Goal: Information Seeking & Learning: Find specific fact

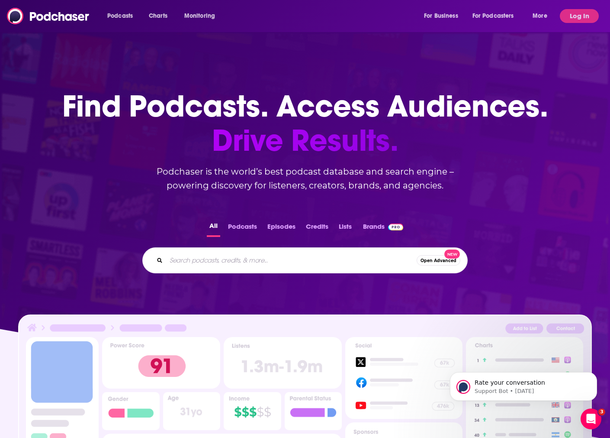
click at [216, 253] on input "Search podcasts, credits, & more..." at bounding box center [291, 260] width 251 height 14
paste input "The E-Comm Show"
type input "The E-Comm Show"
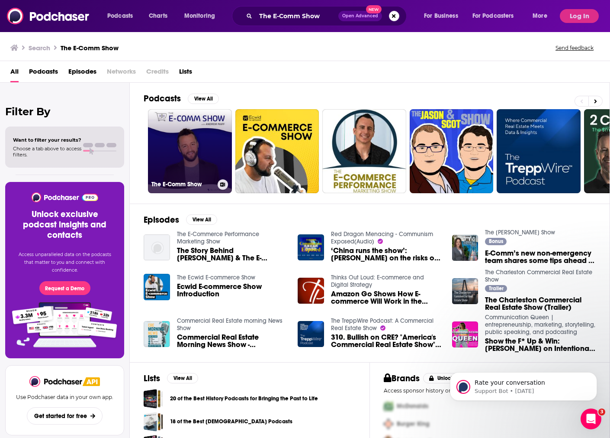
click at [178, 149] on link "The E-Comm Show" at bounding box center [190, 151] width 84 height 84
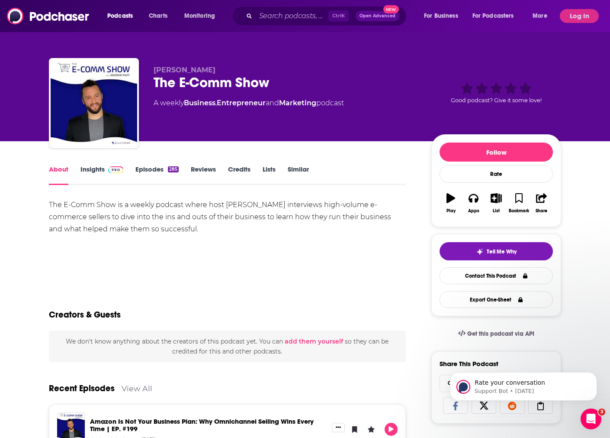
click at [165, 166] on link "Episodes 285" at bounding box center [156, 175] width 43 height 20
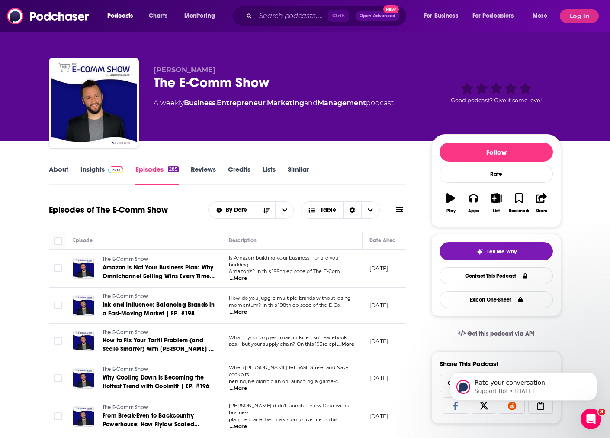
scroll to position [6, 0]
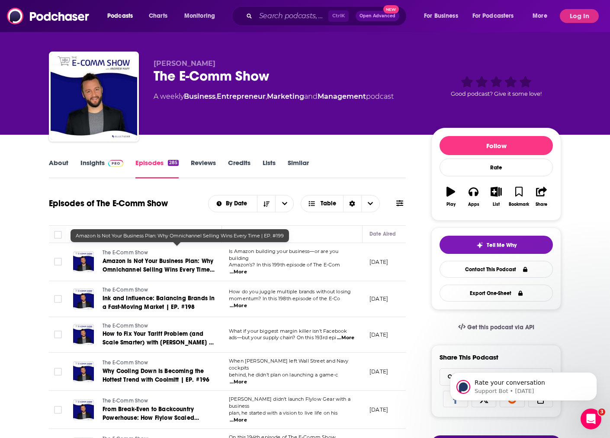
click at [200, 257] on span "Amazon Is Not Your Business Plan: Why Omnichannel Selling Wins Every Time | EP.…" at bounding box center [159, 269] width 112 height 25
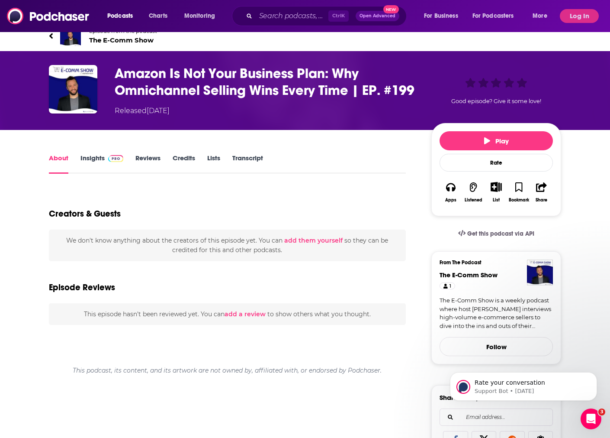
scroll to position [11, 0]
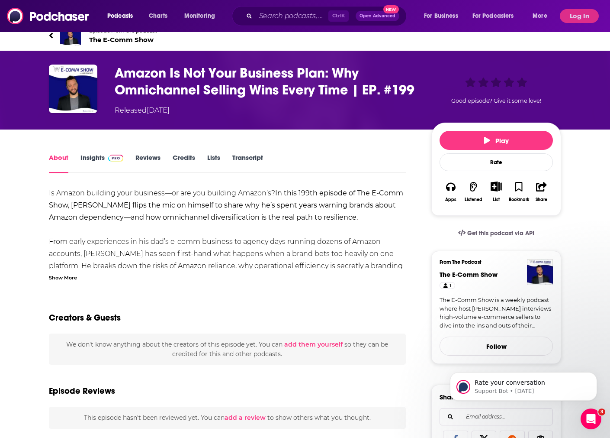
click at [251, 163] on link "Transcript" at bounding box center [247, 163] width 31 height 20
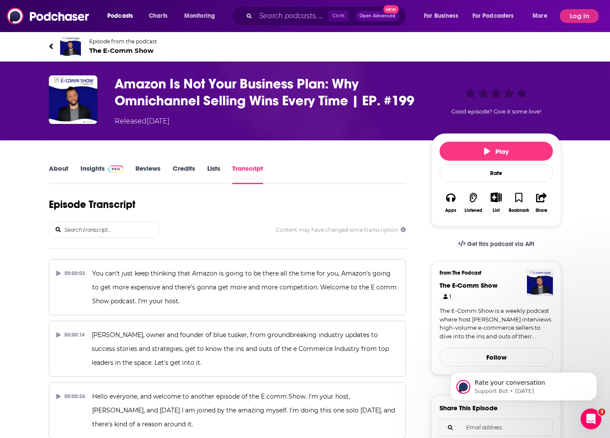
click at [97, 232] on input "search" at bounding box center [112, 230] width 96 height 16
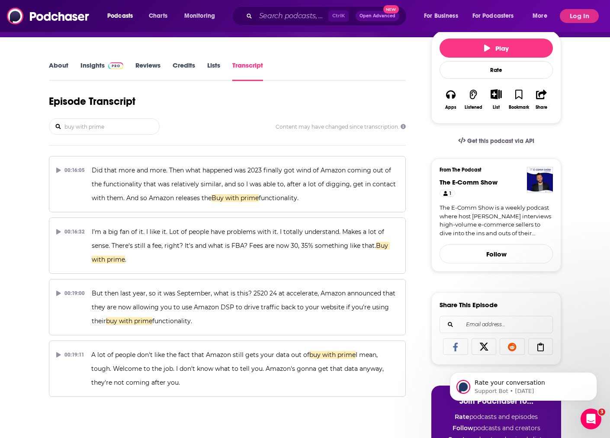
scroll to position [104, 0]
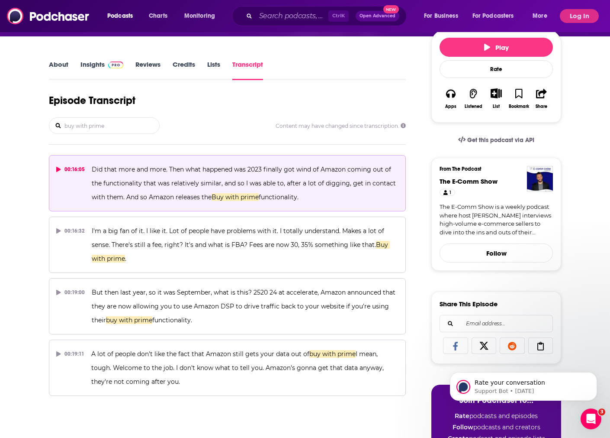
type input "buy with prime"
click at [153, 165] on span "Did that more and more. Then what happened was 2023 finally got wind of Amazon …" at bounding box center [245, 182] width 306 height 35
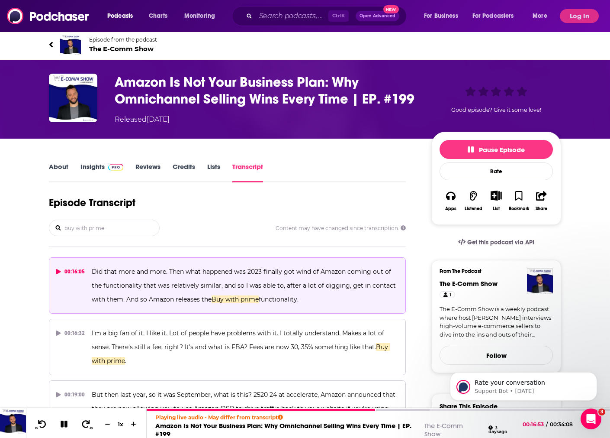
scroll to position [0, 0]
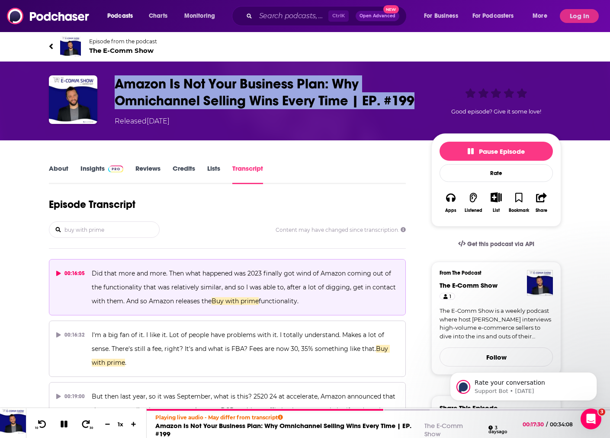
drag, startPoint x: 130, startPoint y: 74, endPoint x: 163, endPoint y: 109, distance: 47.8
click at [163, 109] on h3 "Amazon Is Not Your Business Plan: Why Omnichannel Selling Wins Every Time | EP.…" at bounding box center [266, 92] width 303 height 34
copy h3 "Amazon Is Not Your Business Plan: Why Omnichannel Selling Wins Every Time | EP.…"
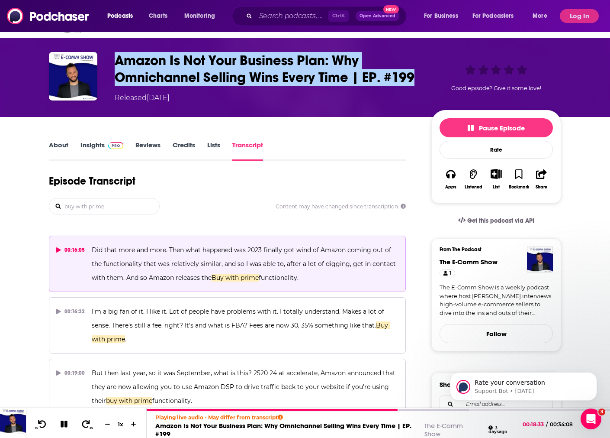
scroll to position [20, 0]
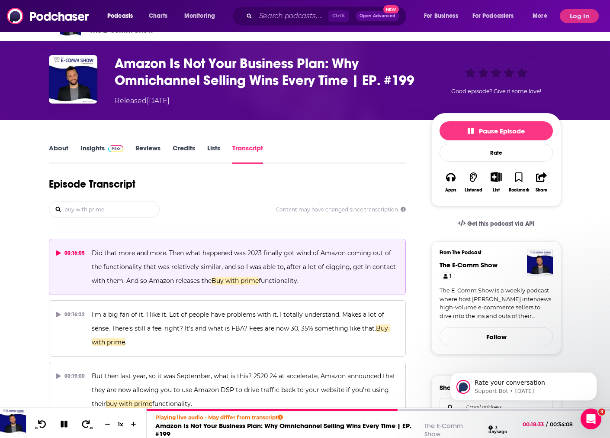
click at [105, 214] on input "buy with prime" at bounding box center [112, 209] width 96 height 16
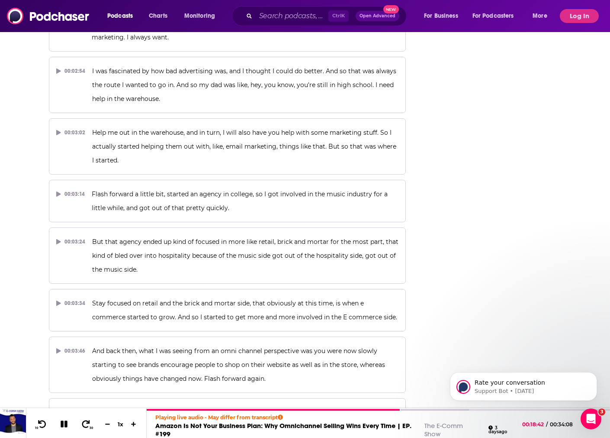
scroll to position [960, 0]
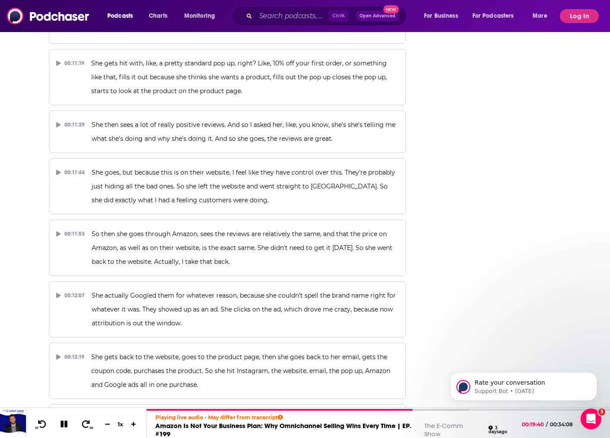
scroll to position [3254, 0]
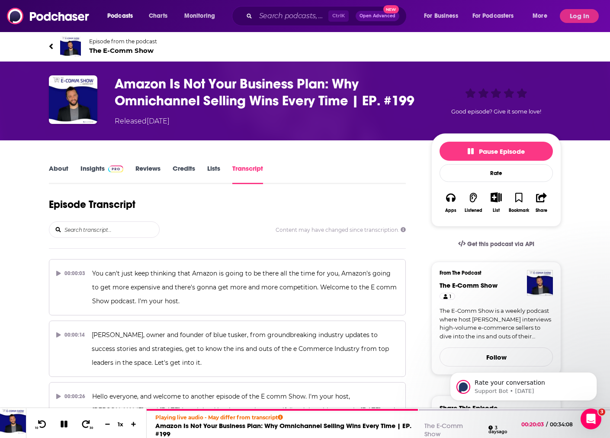
scroll to position [159, 0]
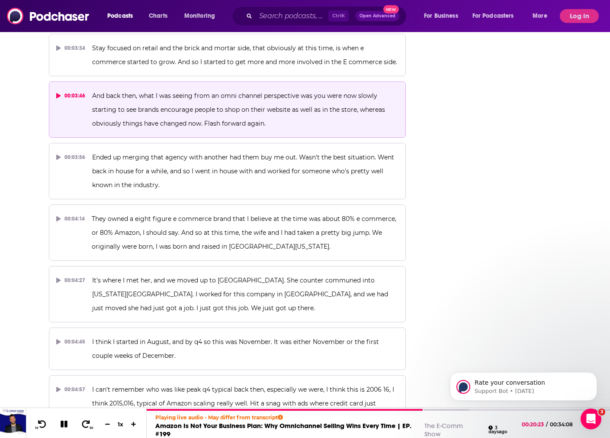
scroll to position [1215, 0]
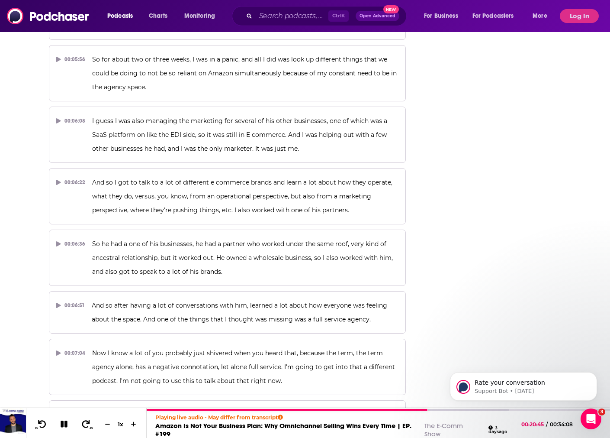
scroll to position [5307, 0]
